Goal: Transaction & Acquisition: Download file/media

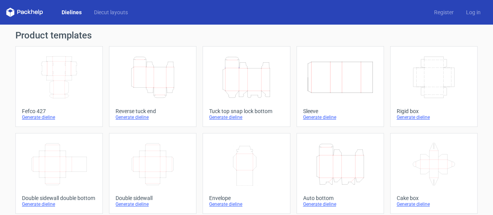
click at [67, 83] on icon "Width Depth Height" at bounding box center [59, 77] width 68 height 43
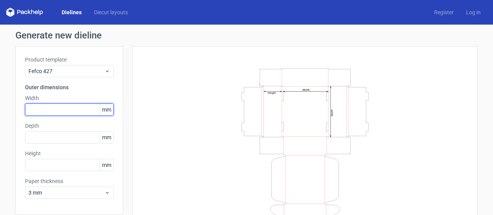
click at [52, 109] on input "text" at bounding box center [69, 110] width 89 height 12
drag, startPoint x: 24, startPoint y: 106, endPoint x: 0, endPoint y: 99, distance: 25.3
click at [0, 99] on div "Generate new dieline Product template Fefco 427 Outer dimensions Width 100 mm D…" at bounding box center [246, 136] width 493 height 222
type input "70"
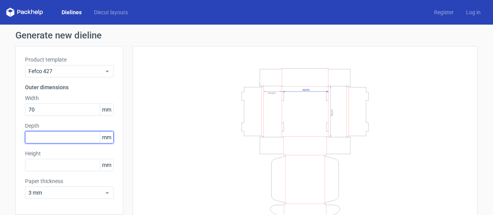
click at [37, 137] on input "text" at bounding box center [69, 137] width 89 height 12
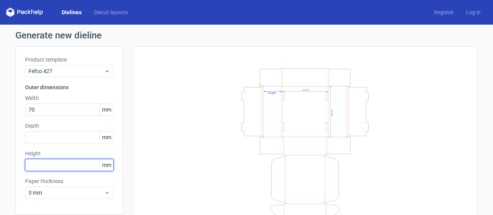
click at [31, 165] on input "text" at bounding box center [69, 165] width 89 height 12
type input "30"
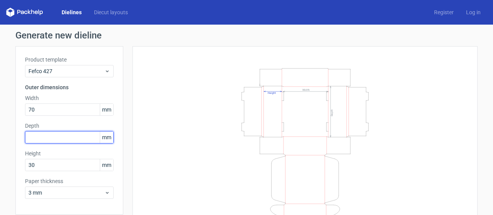
click at [32, 134] on input "text" at bounding box center [69, 137] width 89 height 12
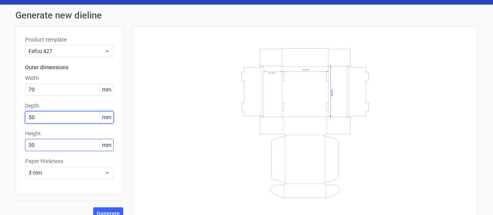
scroll to position [30, 0]
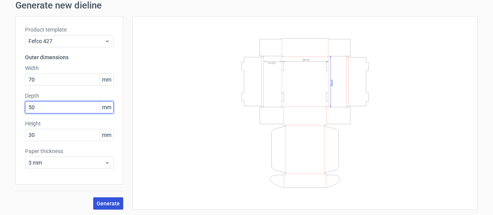
type input "50"
click at [112, 204] on span "Generate" at bounding box center [108, 203] width 23 height 5
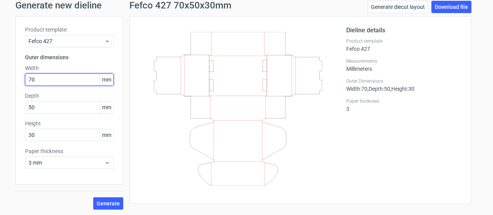
drag, startPoint x: 42, startPoint y: 76, endPoint x: 0, endPoint y: 76, distance: 41.6
click at [0, 76] on div "Generate new dieline Product template Fefco 427 Outer dimensions Width 70 mm De…" at bounding box center [246, 106] width 493 height 222
type input "100"
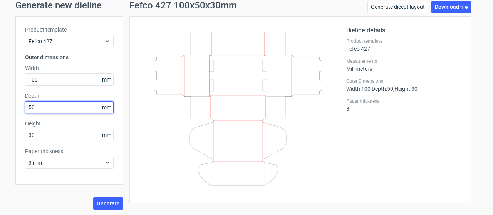
drag, startPoint x: 52, startPoint y: 105, endPoint x: 0, endPoint y: 100, distance: 51.9
click at [0, 103] on div "Generate new dieline Product template Fefco 427 Outer dimensions Width 100 mm D…" at bounding box center [246, 106] width 493 height 222
type input "80"
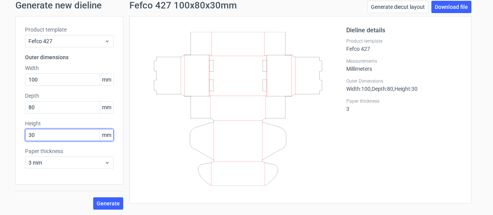
drag, startPoint x: 41, startPoint y: 134, endPoint x: 0, endPoint y: 140, distance: 41.4
click at [0, 140] on div "Generate new dieline Product template Fefco 427 Outer dimensions Width 100 mm D…" at bounding box center [246, 106] width 493 height 222
type input "40"
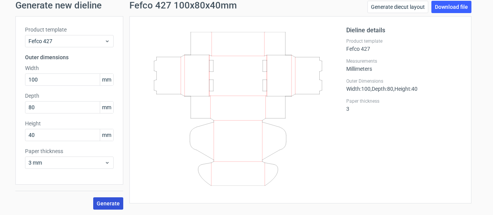
click at [108, 203] on span "Generate" at bounding box center [108, 203] width 23 height 5
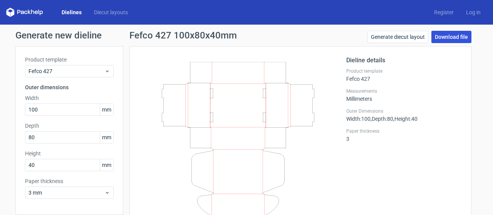
click at [442, 35] on link "Download file" at bounding box center [452, 37] width 40 height 12
drag, startPoint x: 346, startPoint y: 151, endPoint x: 338, endPoint y: 150, distance: 8.5
click at [346, 151] on div "Dieline details Product template Fefco 427 Measurements Millimeters Outer Dimen…" at bounding box center [404, 140] width 116 height 168
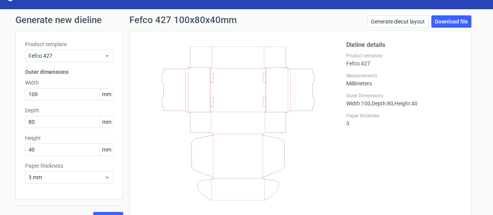
scroll to position [30, 0]
